Goal: Transaction & Acquisition: Purchase product/service

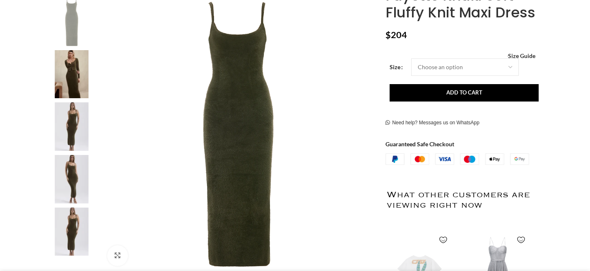
click at [80, 70] on img at bounding box center [71, 74] width 50 height 48
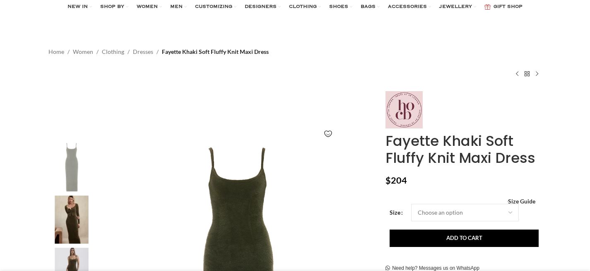
scroll to position [23, 0]
click at [74, 221] on img at bounding box center [71, 220] width 50 height 48
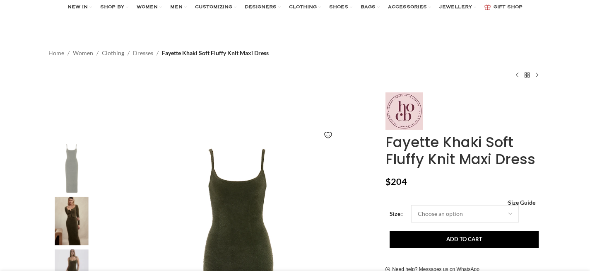
click at [72, 220] on img "2 / 10" at bounding box center [71, 221] width 50 height 48
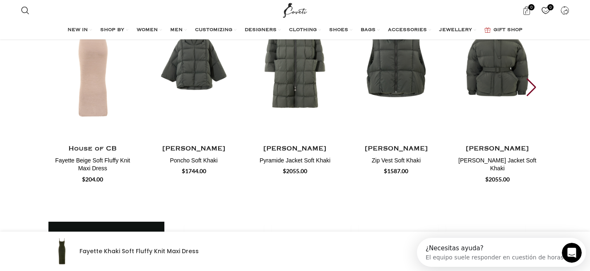
scroll to position [0, 0]
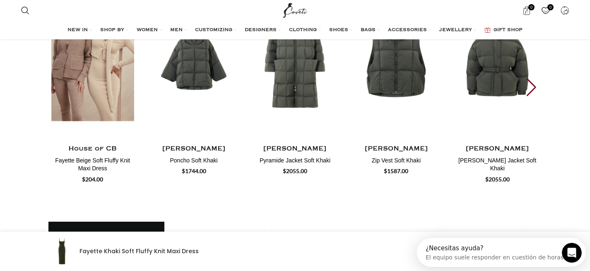
click at [118, 88] on img "1 / 30" at bounding box center [92, 59] width 91 height 170
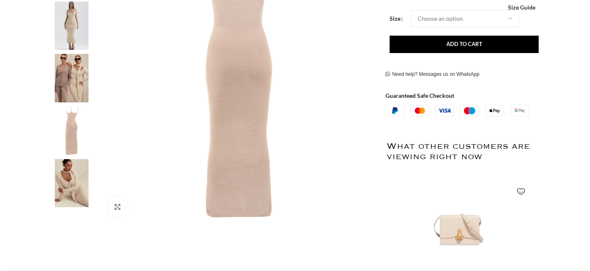
scroll to position [253, 0]
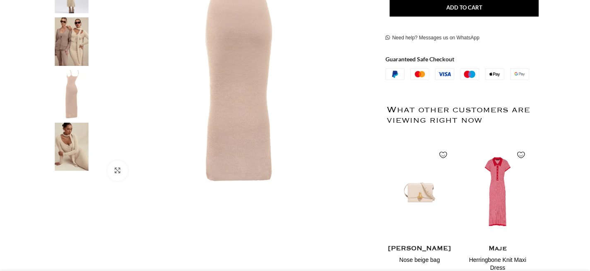
click at [79, 46] on img at bounding box center [71, 41] width 50 height 48
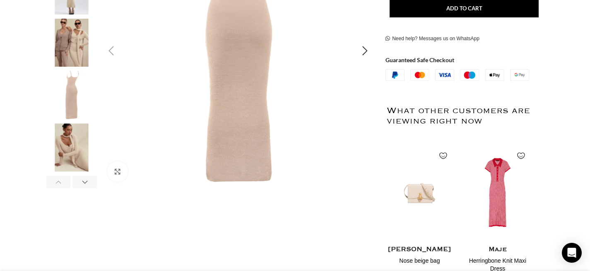
scroll to position [0, 87]
click at [72, 44] on img "3 / 6" at bounding box center [71, 43] width 50 height 48
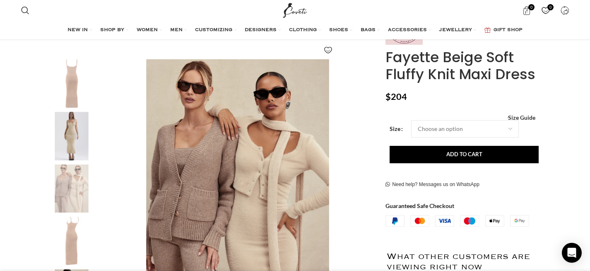
scroll to position [0, 871]
drag, startPoint x: 234, startPoint y: 113, endPoint x: 402, endPoint y: 4, distance: 200.6
click at [29, 7] on span "Search" at bounding box center [25, 10] width 8 height 8
click at [46, 38] on input "Search" at bounding box center [79, 35] width 124 height 29
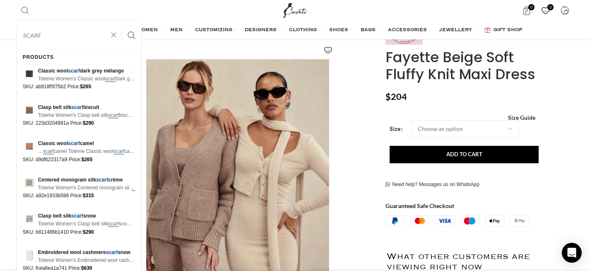
type input "SCARF"
click at [131, 35] on button "Search" at bounding box center [131, 35] width 19 height 29
